Goal: Information Seeking & Learning: Check status

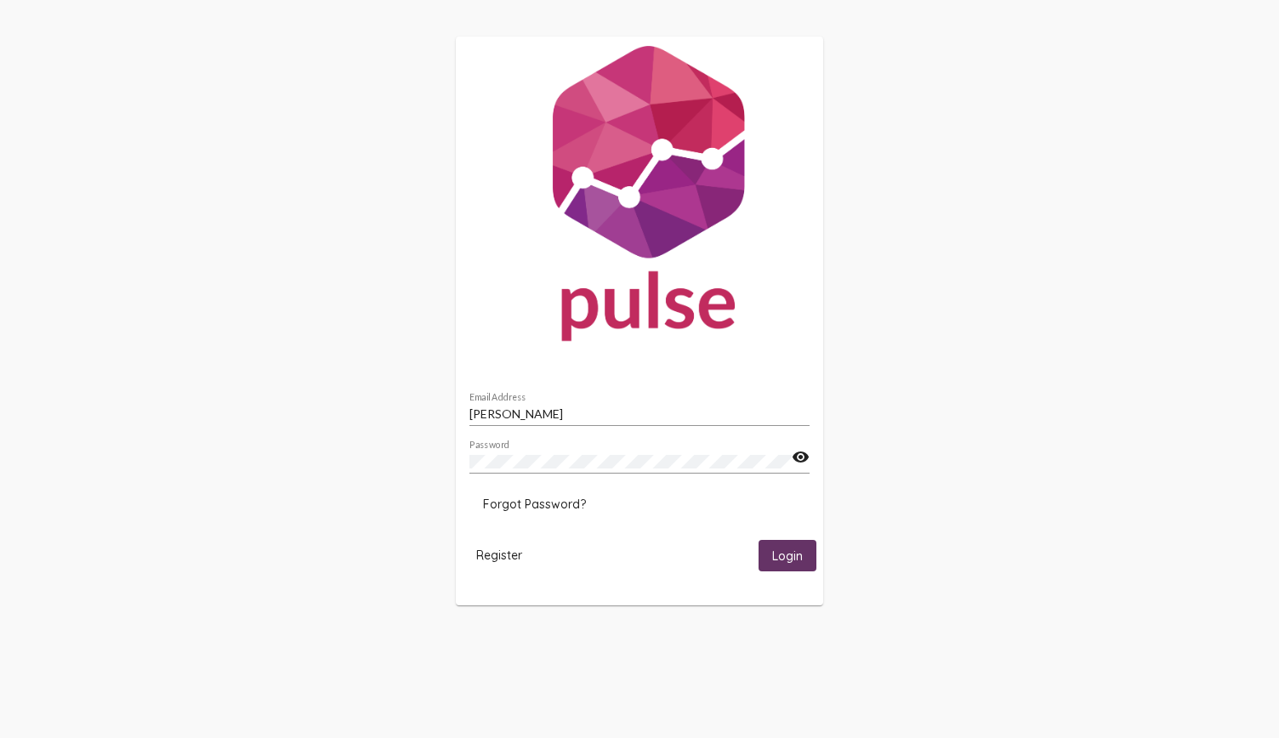
click at [787, 564] on span "Login" at bounding box center [787, 556] width 31 height 15
click at [785, 571] on button "Login" at bounding box center [788, 555] width 58 height 31
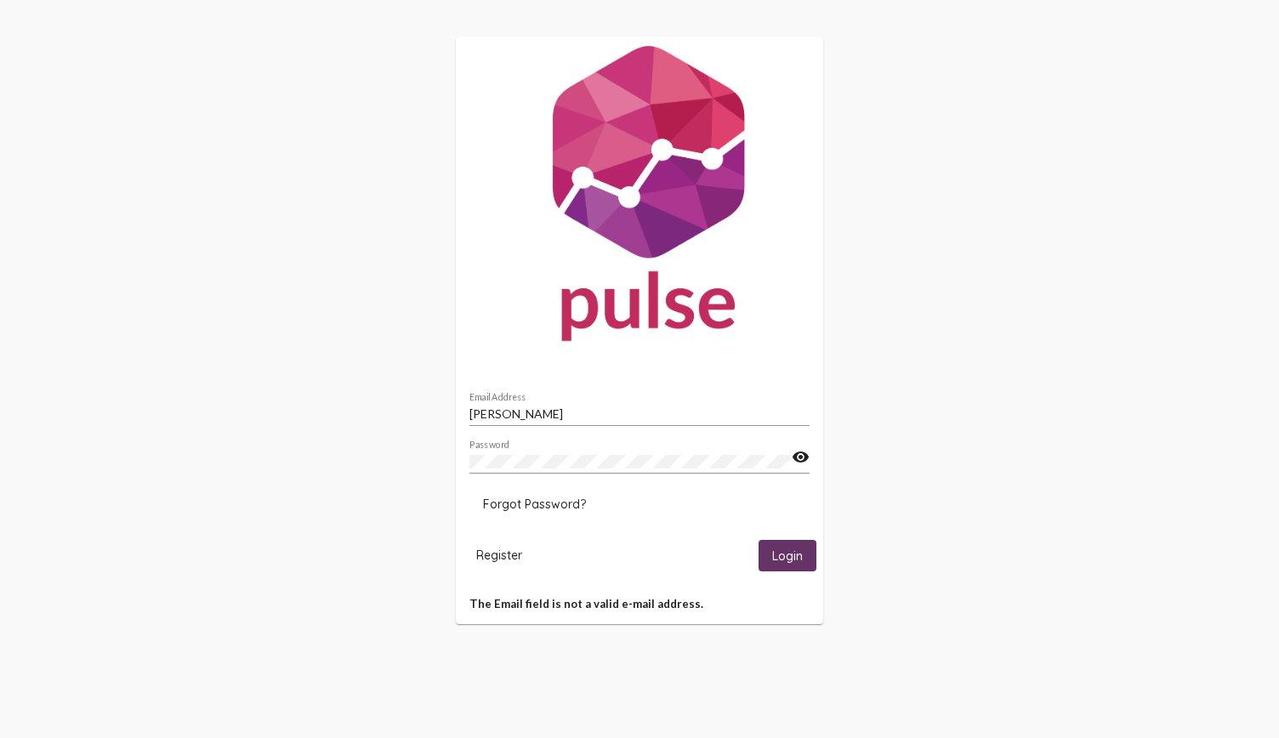
click at [573, 409] on input "[PERSON_NAME]" at bounding box center [640, 414] width 340 height 14
type input "[EMAIL_ADDRESS][DOMAIN_NAME]"
click at [759, 540] on button "Login" at bounding box center [788, 555] width 58 height 31
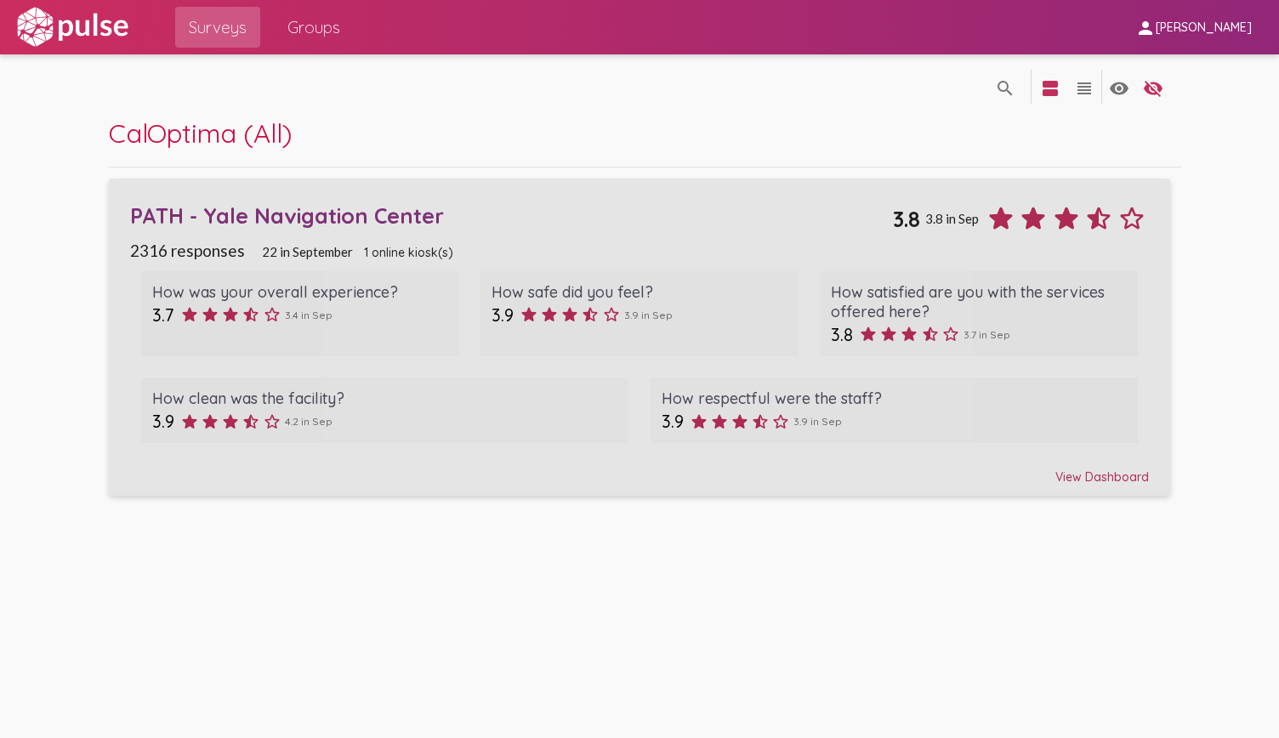
click at [616, 234] on div "PATH - Yale Navigation Center 3.8 3.8 in Sep" at bounding box center [639, 213] width 1018 height 46
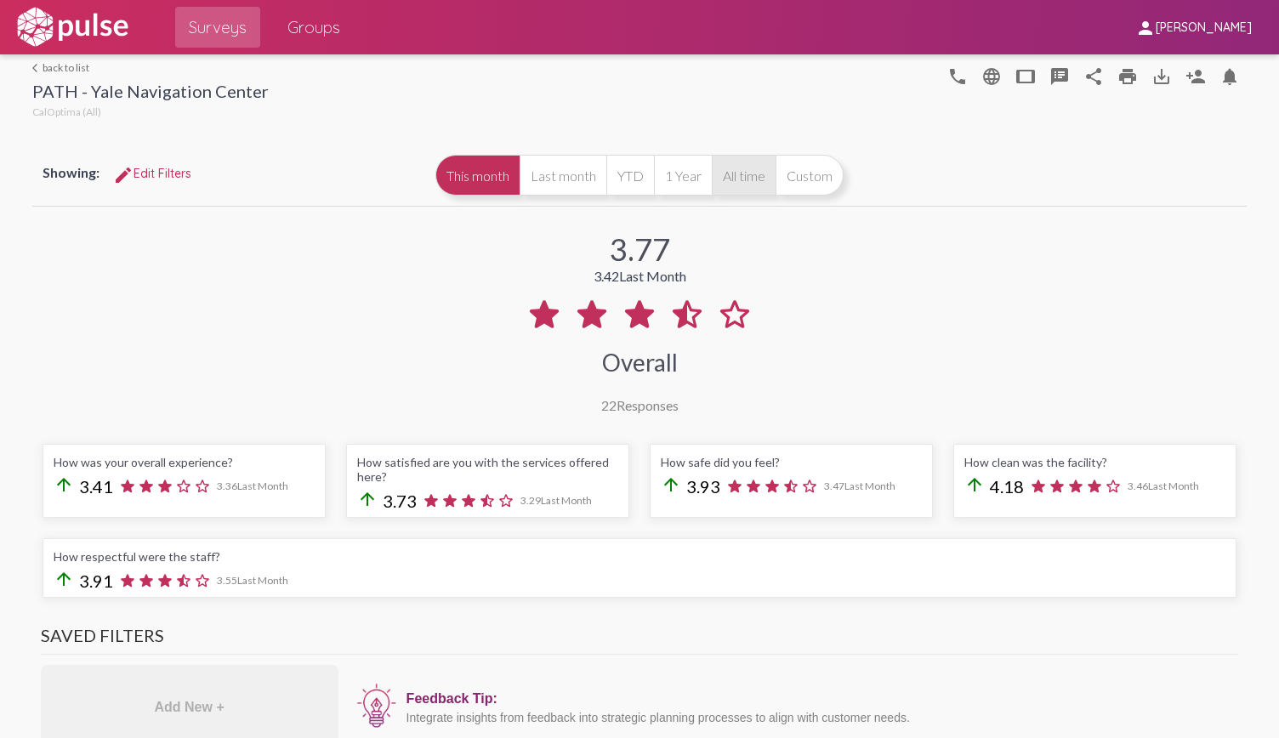
click at [745, 179] on button "All time" at bounding box center [744, 175] width 64 height 41
click at [1026, 346] on div "3.84 3.77 This Month Overall 2316 Responses" at bounding box center [640, 311] width 1216 height 203
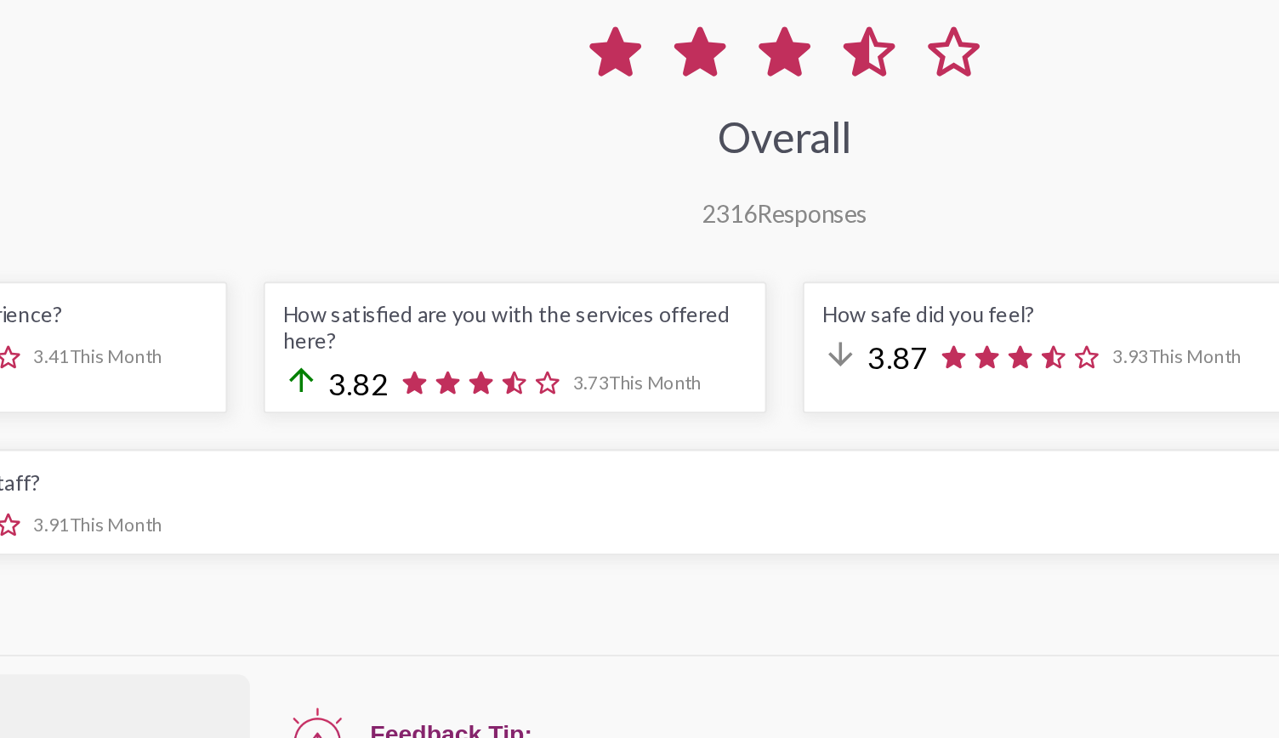
scroll to position [117, 0]
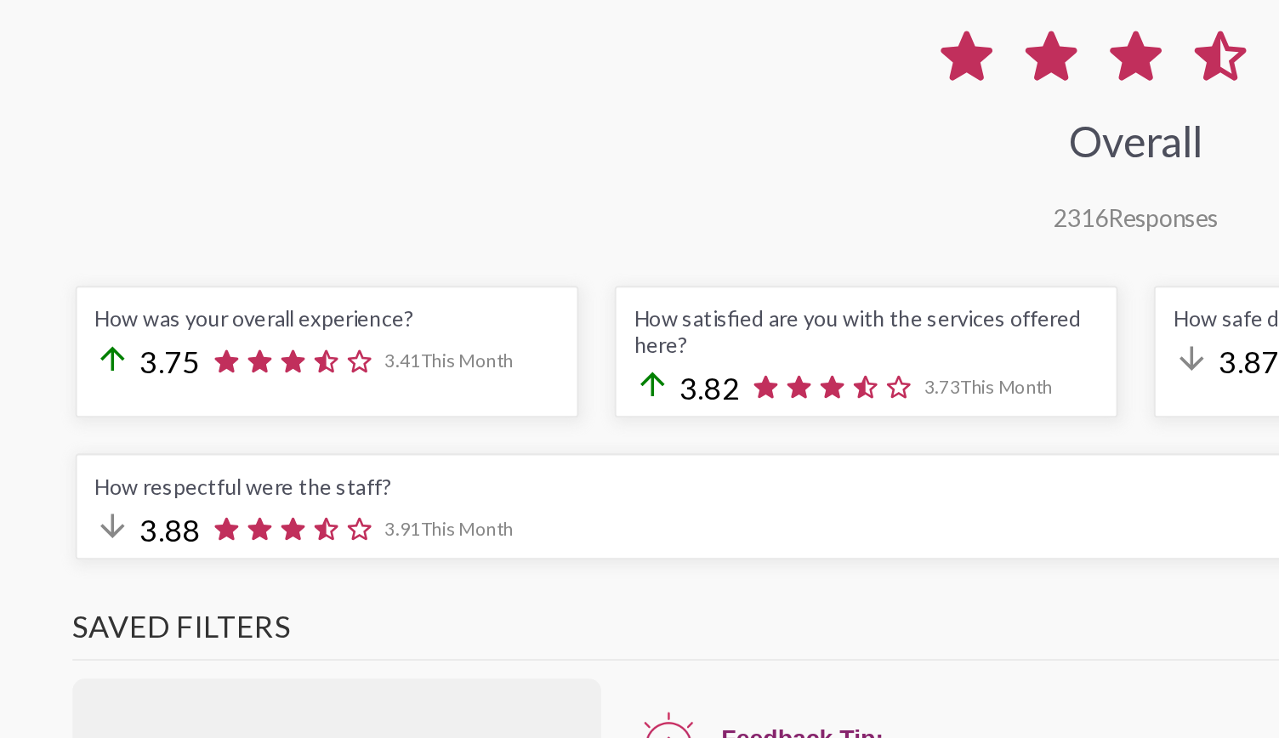
click at [435, 245] on div "3.84 3.77 This Month Overall 2316 Responses" at bounding box center [640, 195] width 1216 height 203
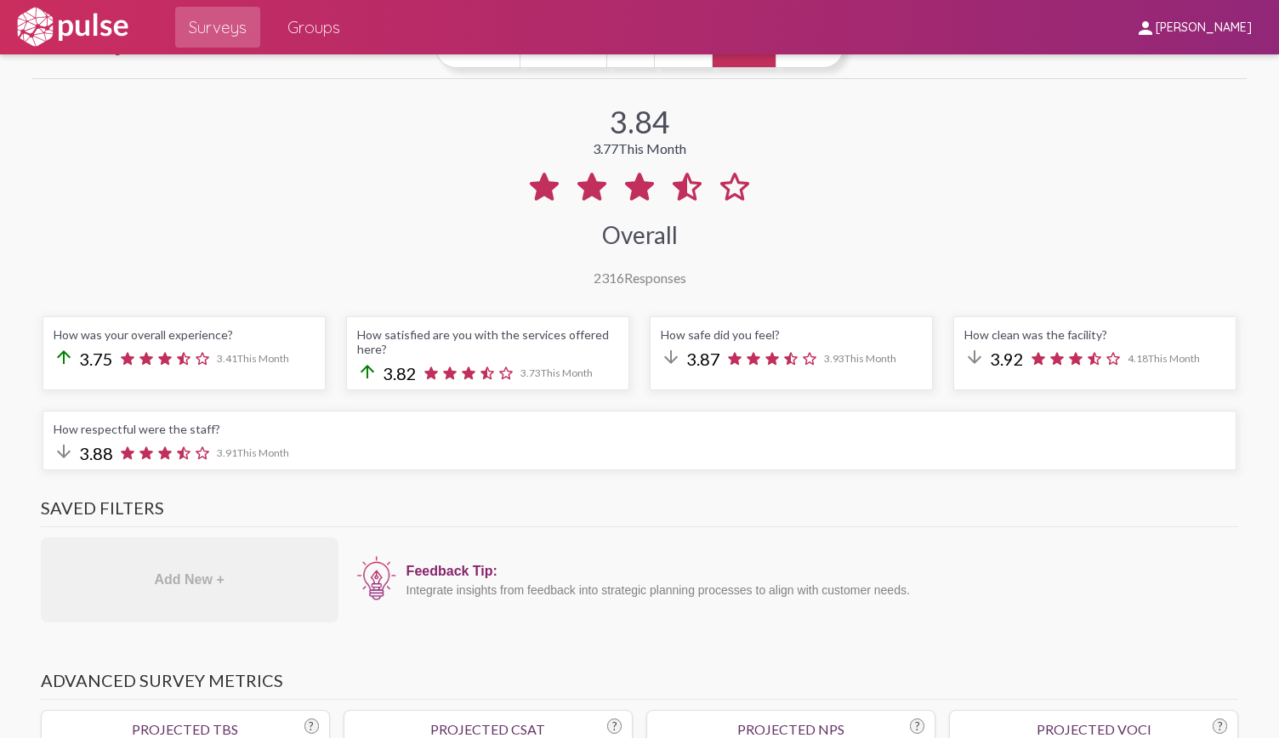
scroll to position [37, 0]
